Goal: Information Seeking & Learning: Learn about a topic

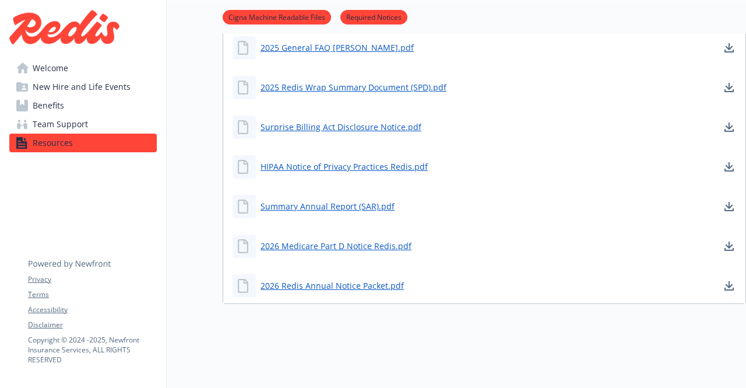
scroll to position [459, 0]
click at [332, 281] on link "2026 Redis Annual Notice Packet.pdf" at bounding box center [334, 285] width 146 height 15
click at [62, 68] on span "Welcome" at bounding box center [51, 68] width 36 height 19
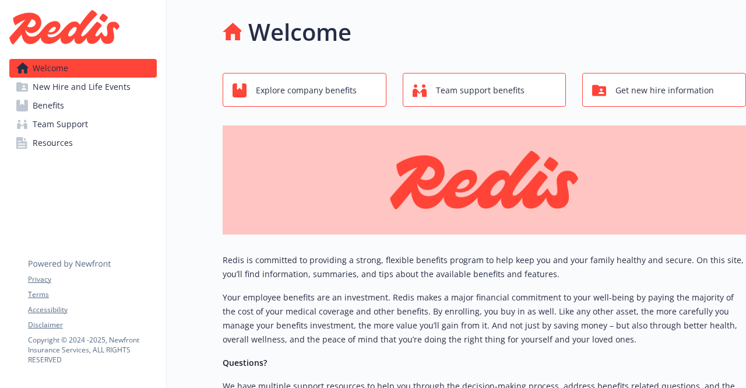
click at [80, 85] on span "New Hire and Life Events" at bounding box center [82, 87] width 98 height 19
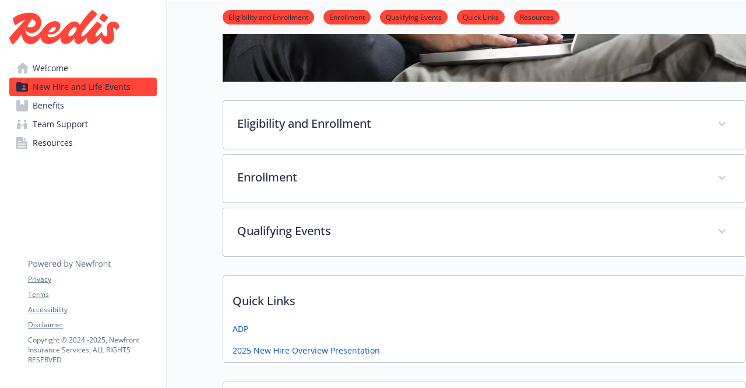
scroll to position [260, 0]
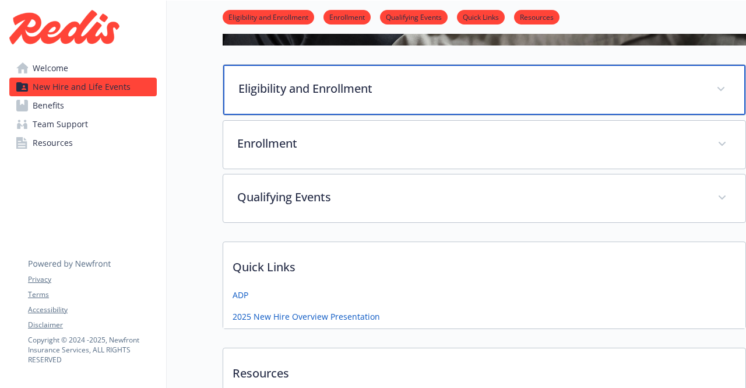
click at [341, 87] on p "Eligibility and Enrollment" at bounding box center [470, 88] width 464 height 17
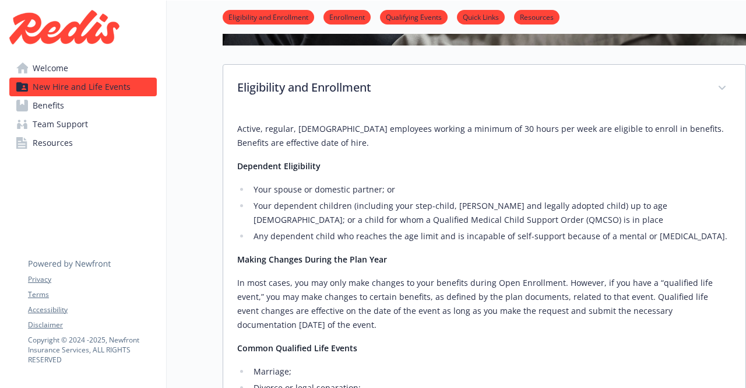
click at [66, 106] on link "Benefits" at bounding box center [82, 105] width 147 height 19
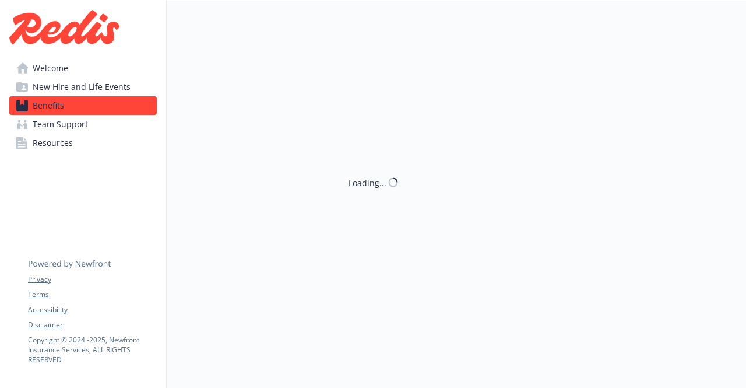
scroll to position [260, 0]
